Goal: Go to known website: Access a specific website the user already knows

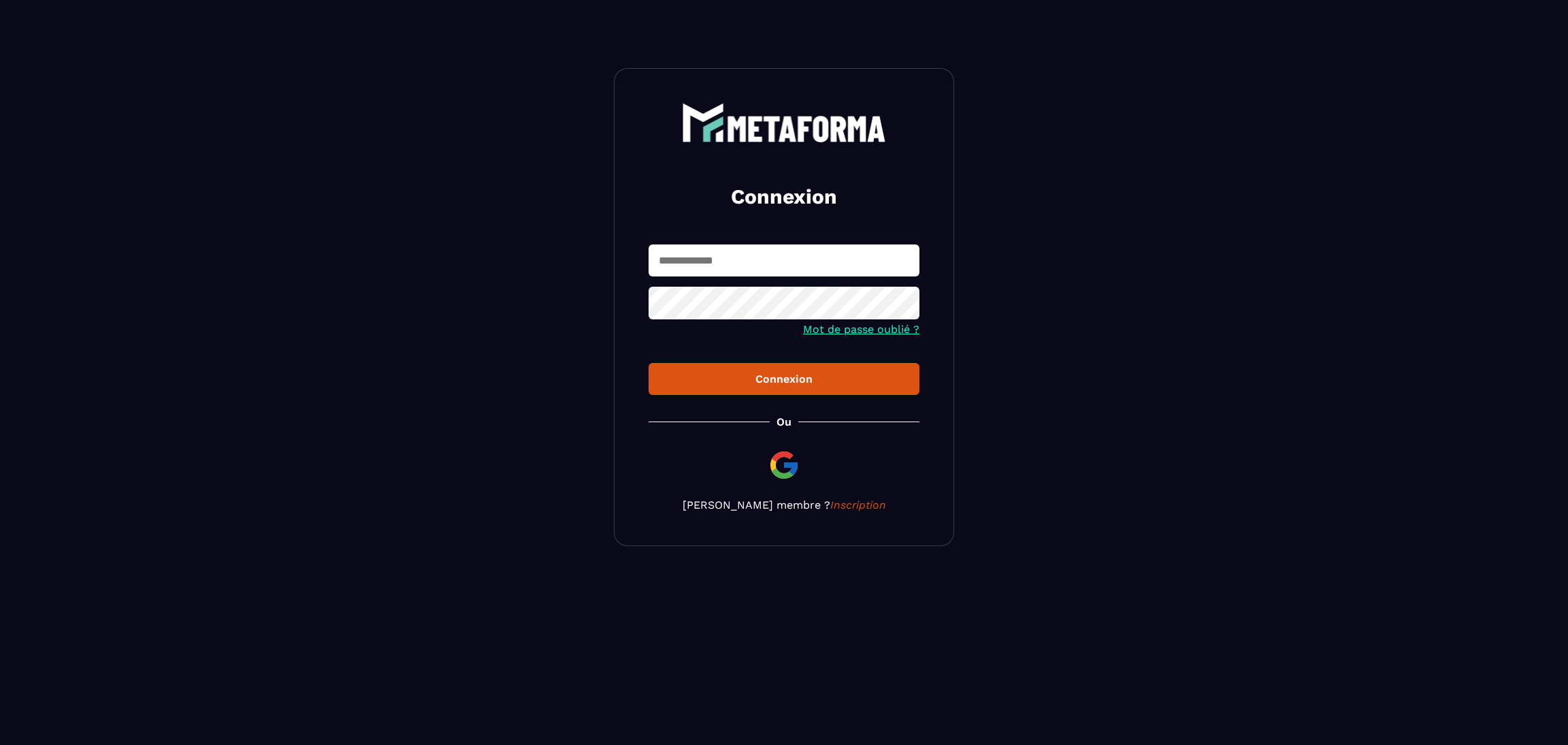
click at [781, 461] on img at bounding box center [784, 465] width 32 height 32
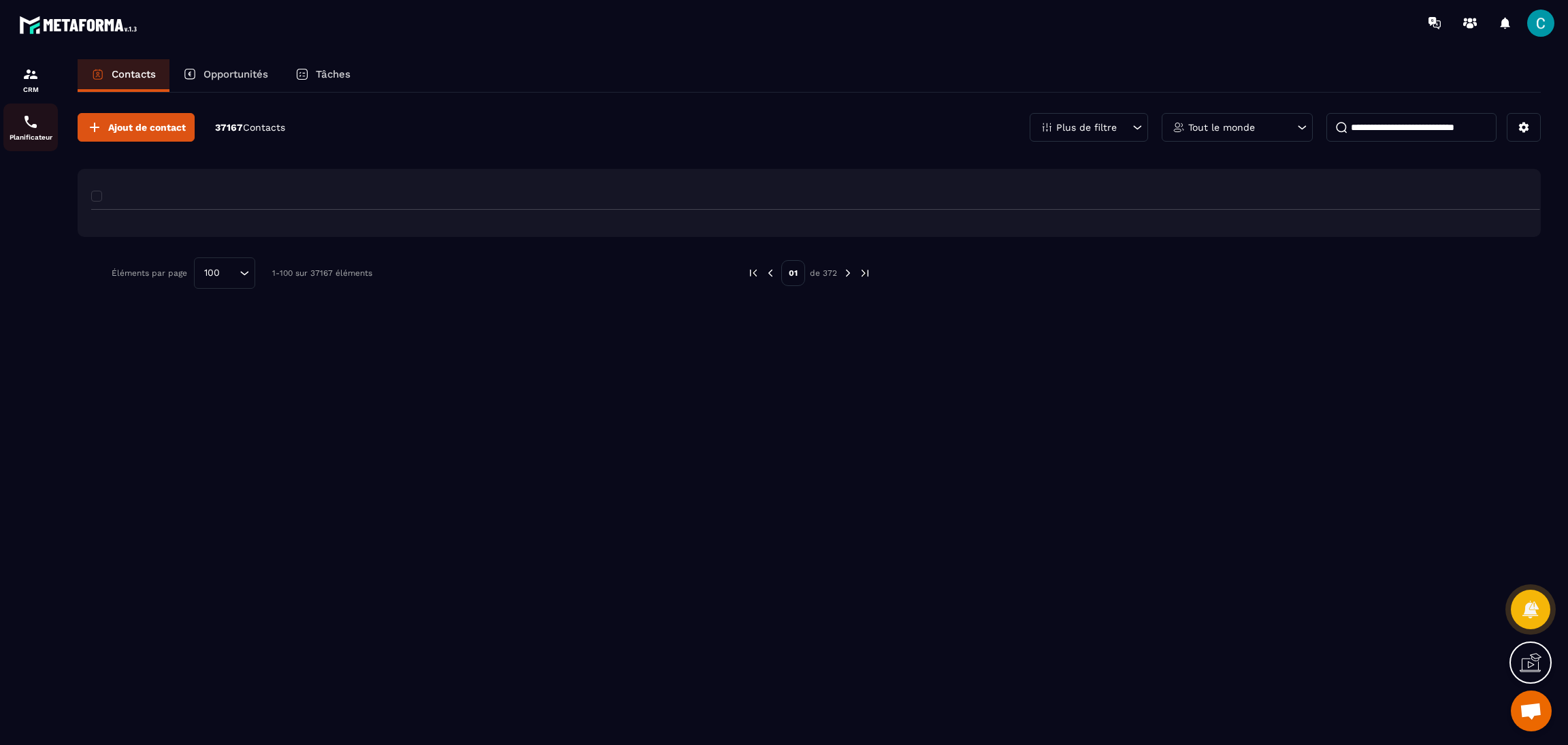
click at [24, 118] on img at bounding box center [31, 122] width 17 height 17
